Goal: Find specific page/section: Find specific page/section

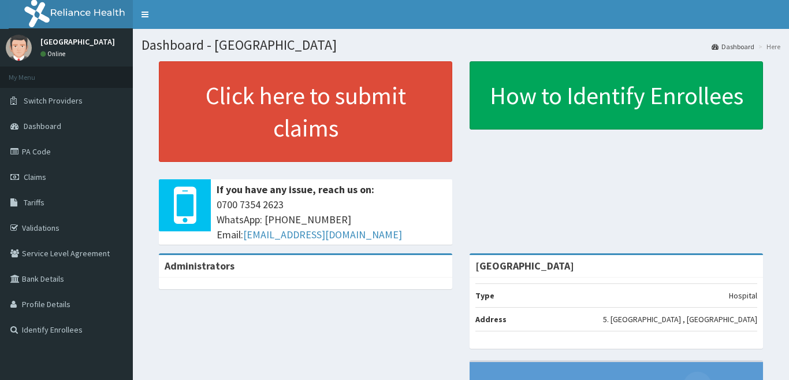
click at [42, 197] on span "Tariffs" at bounding box center [34, 202] width 21 height 10
click at [30, 206] on span "Tariffs" at bounding box center [34, 202] width 21 height 10
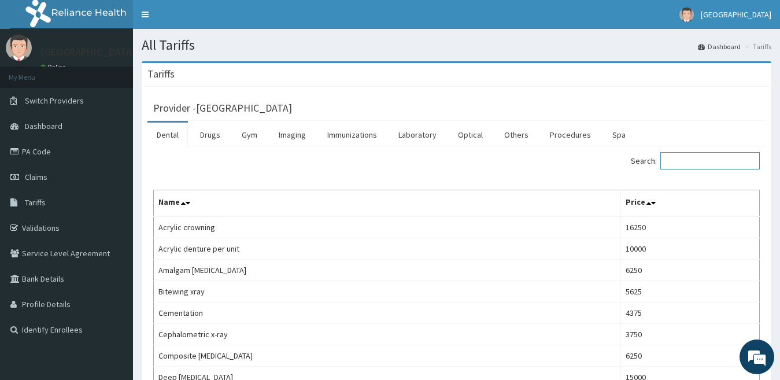
click at [663, 160] on input "Search:" at bounding box center [709, 160] width 99 height 17
type input "FULL BLOOD COUNT"
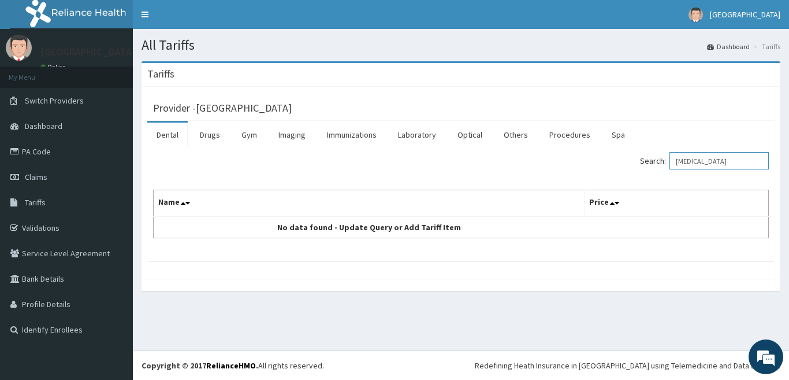
click at [752, 163] on input "FULL BLOOD COUNT" at bounding box center [719, 160] width 99 height 17
click at [417, 125] on link "Laboratory" at bounding box center [417, 135] width 57 height 24
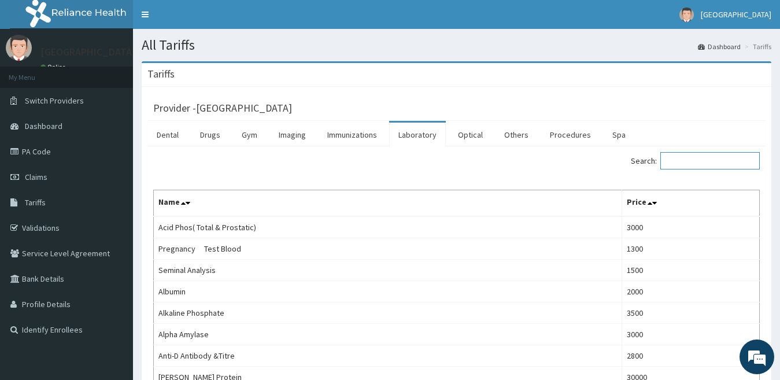
click at [678, 163] on input "Search:" at bounding box center [709, 160] width 99 height 17
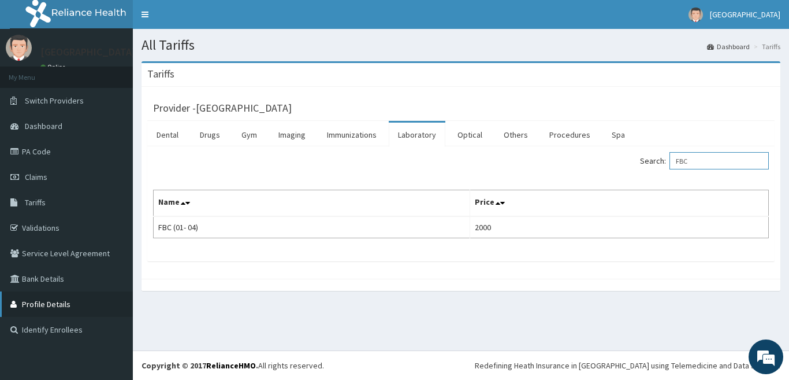
type input "FBC"
click at [107, 88] on link "Switch Providers" at bounding box center [66, 100] width 133 height 25
